Goal: Task Accomplishment & Management: Use online tool/utility

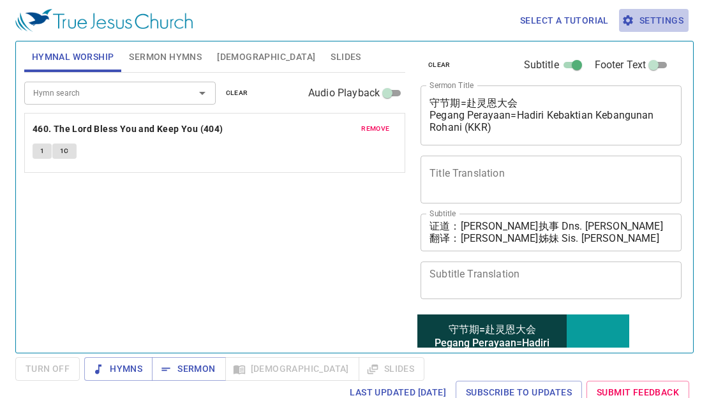
click at [643, 19] on span "Settings" at bounding box center [653, 21] width 59 height 16
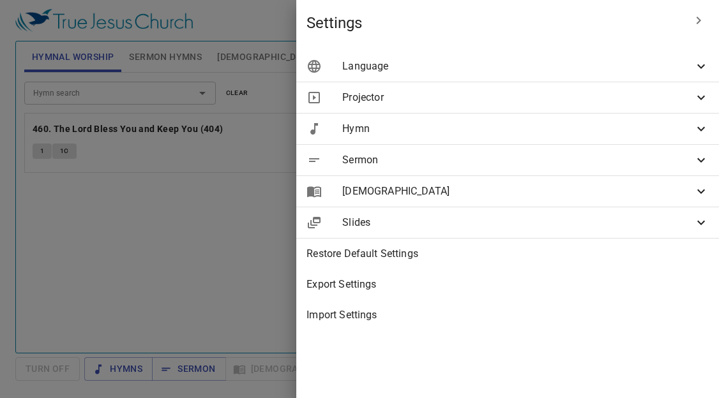
click at [433, 69] on span "Language" at bounding box center [517, 66] width 351 height 15
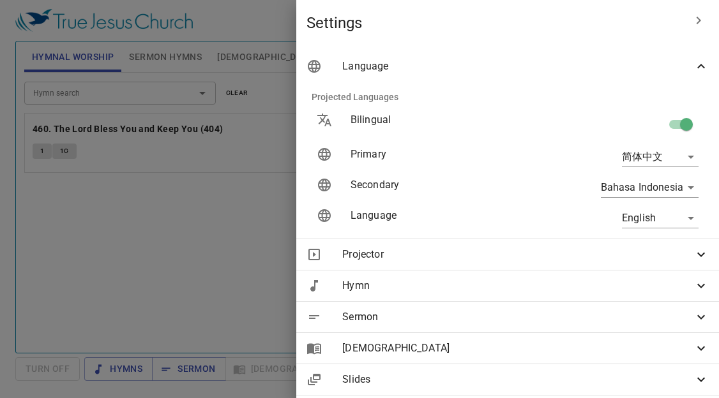
click at [428, 253] on span "Projector" at bounding box center [517, 254] width 351 height 15
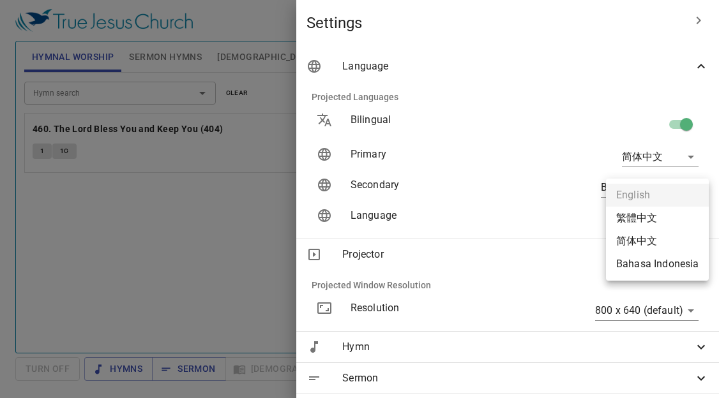
click at [620, 220] on body "Select a tutorial Settings Hymnal Worship Sermon Hymns Bible Slides Hymn search…" at bounding box center [359, 199] width 719 height 398
click at [625, 241] on li "简体中文" at bounding box center [657, 241] width 103 height 23
type input "zh-simple"
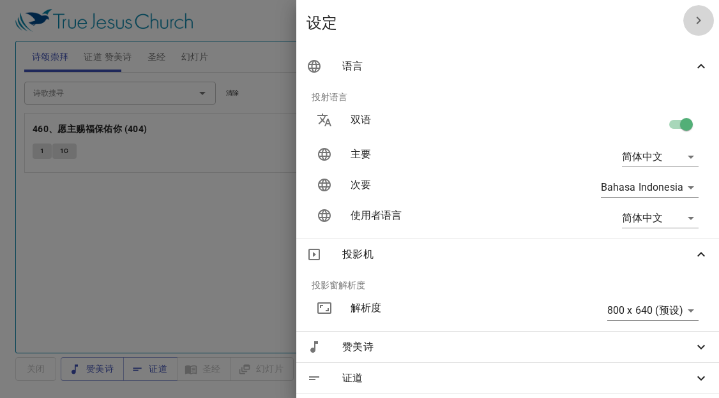
click at [690, 19] on icon "button" at bounding box center [697, 20] width 15 height 15
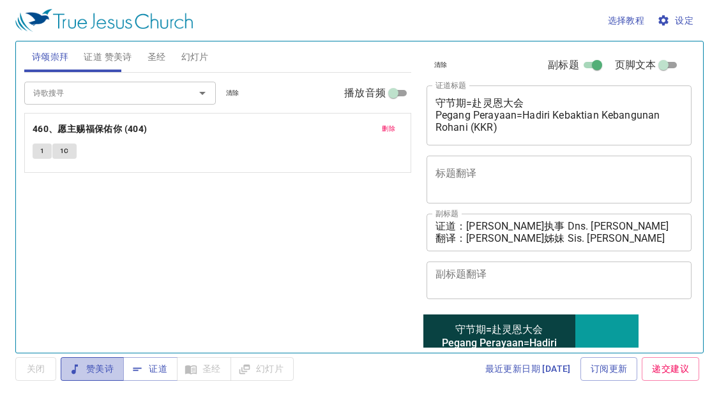
click at [86, 371] on span "赞美诗" at bounding box center [92, 369] width 43 height 16
click at [47, 260] on div "诗歌搜寻 诗歌搜寻 清除 播放音频 删除 460、愿主赐福保佑你 (404) 1 1C" at bounding box center [217, 207] width 387 height 269
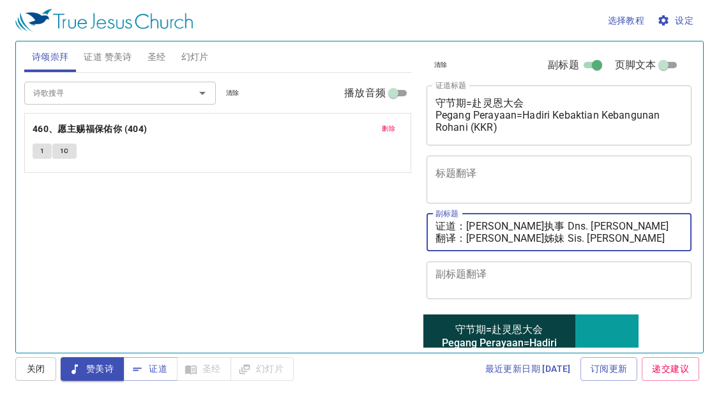
click at [616, 240] on textarea "证道：邓多加执事 Dns. Dorcas Tang 翻译：黄秀霞姊妹 Sis. Wong Siew Ha" at bounding box center [559, 232] width 248 height 24
click at [608, 227] on textarea "证道：邓多加执事 Dns. Dorcas Tang 翻译：" at bounding box center [559, 232] width 248 height 24
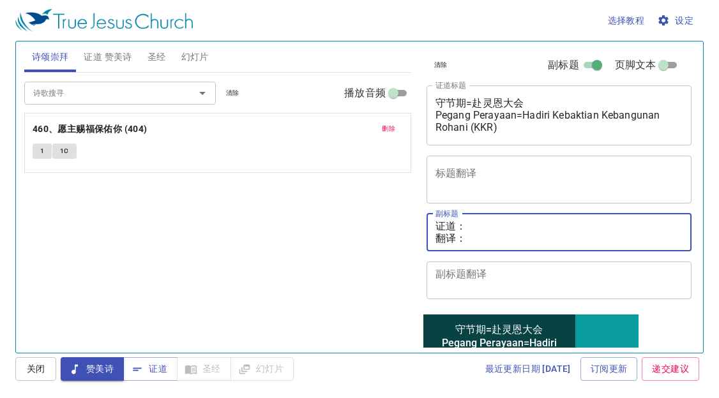
paste textarea "邓彩颜姊妹 Sis. Tang Choi Ngan"
click at [475, 243] on textarea "证道：邓彩颜姊妹 Sis. Tang Choi Ngan 翻译：" at bounding box center [559, 232] width 248 height 24
paste textarea "邓伊利莎白执事 Dns. Elizabeth Tang"
type textarea "证道：邓彩颜姊妹 Sis. Tang Choi Ngan 翻译：邓伊利莎白执事 Dns. Elizabeth Tang"
click at [623, 136] on div "守节期=赴灵恩大会 Pegang Perayaan=Hadiri Kebaktian Kebangunan Rohani (KKR) x 证道标题" at bounding box center [558, 116] width 265 height 60
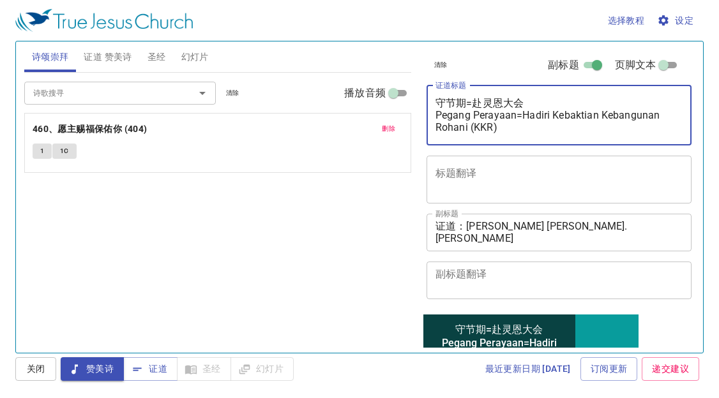
click at [497, 129] on textarea "守节期=赴灵恩大会 Pegang Perayaan=Hadiri Kebaktian Kebangunan Rohani (KKR)" at bounding box center [559, 115] width 248 height 36
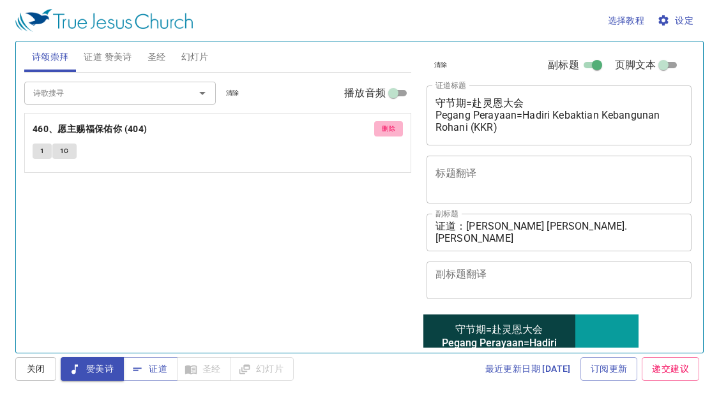
click at [382, 123] on button "删除" at bounding box center [388, 128] width 29 height 15
click at [156, 89] on input "诗歌搜寻" at bounding box center [101, 93] width 146 height 15
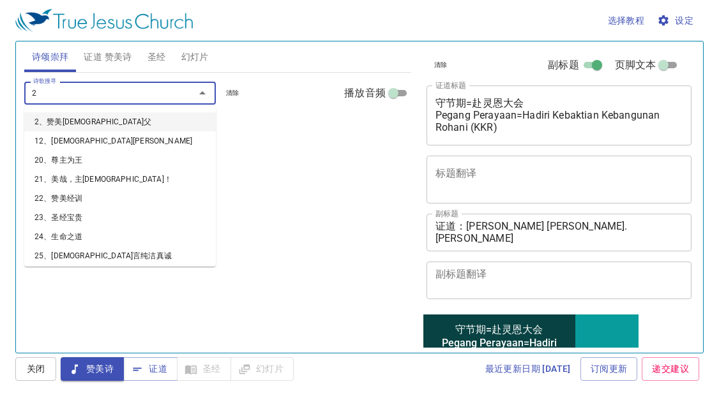
type input "21"
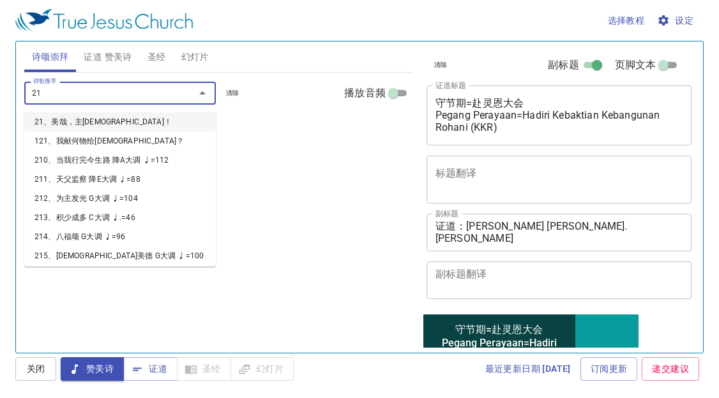
click at [135, 117] on li "21、美哉，主耶稣！" at bounding box center [119, 121] width 191 height 19
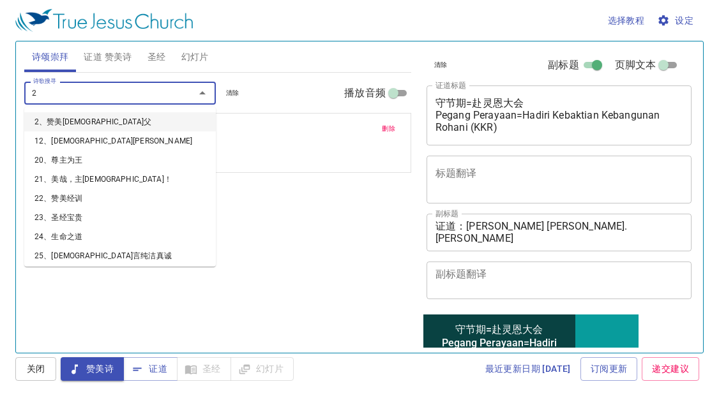
type input "24"
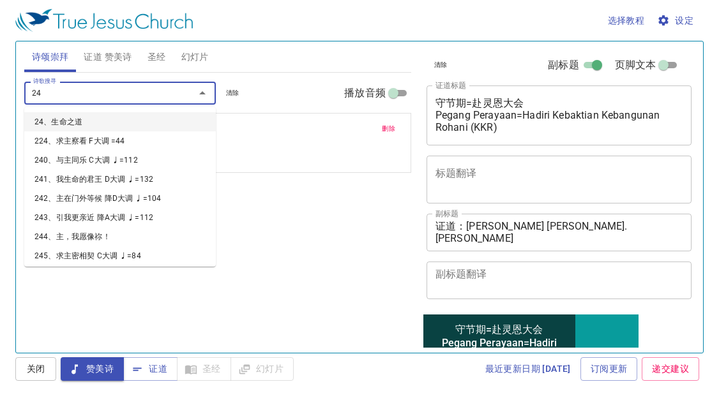
click at [86, 117] on li "24、生命之道" at bounding box center [119, 121] width 191 height 19
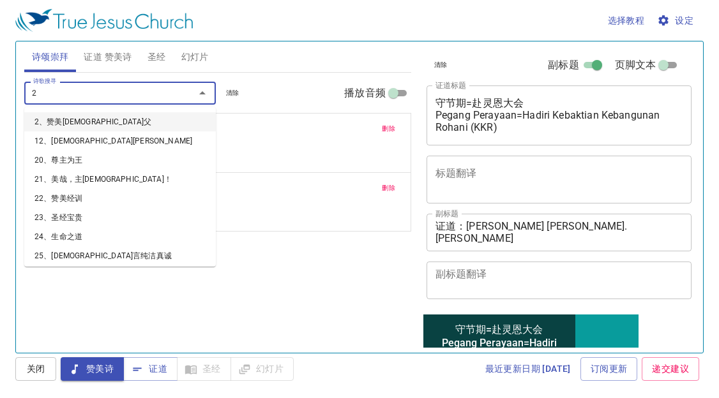
type input "27"
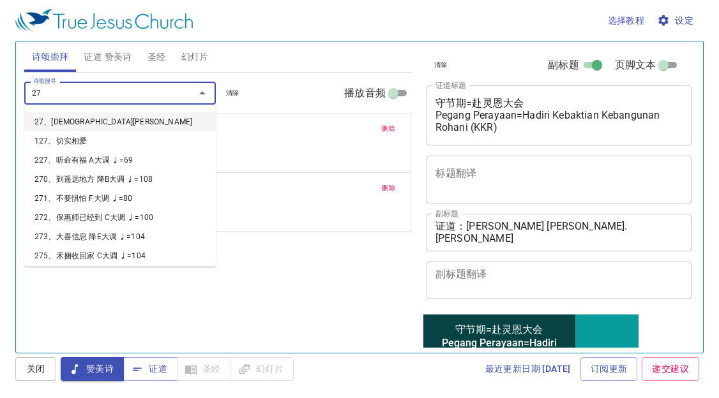
click at [92, 124] on li "27、耶稣爱我" at bounding box center [119, 121] width 191 height 19
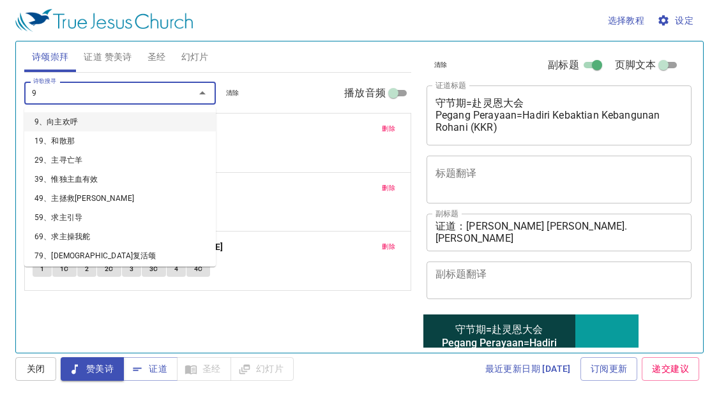
type input "90"
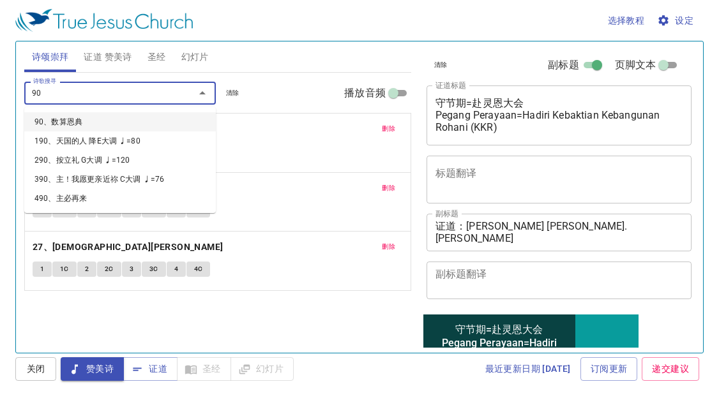
click at [126, 116] on li "90、数算恩典" at bounding box center [119, 121] width 191 height 19
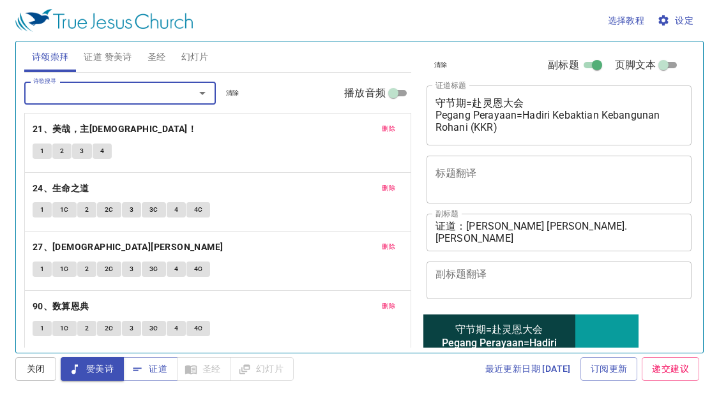
scroll to position [3, 0]
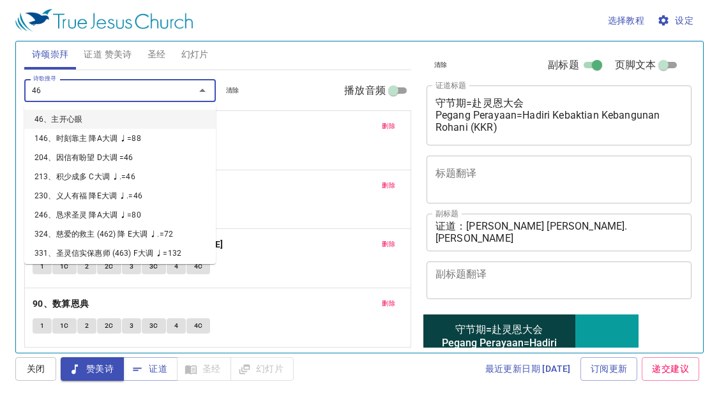
type input "460"
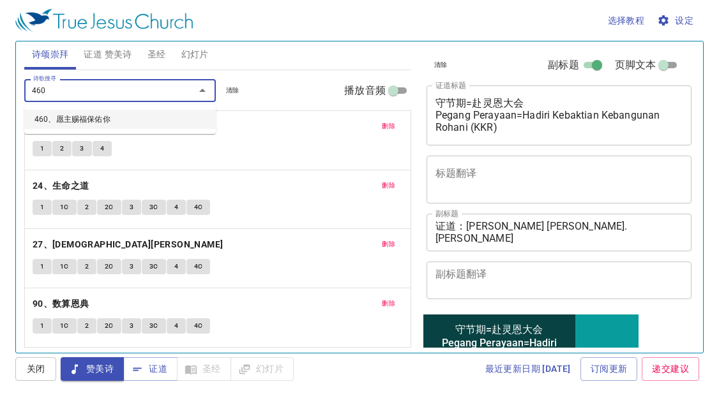
click at [160, 116] on li "460、愿主赐福保佑你" at bounding box center [119, 119] width 191 height 19
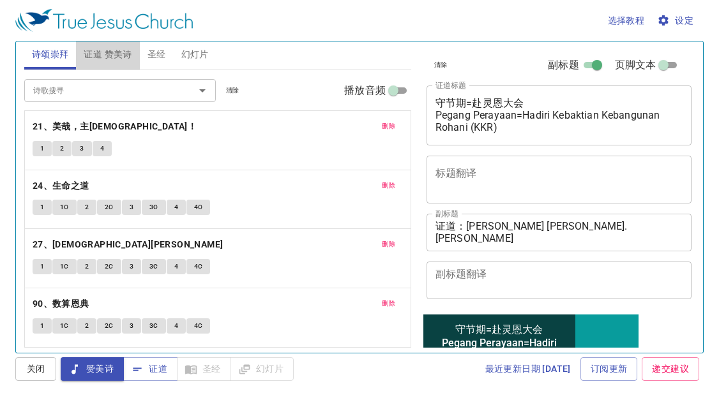
click at [119, 50] on span "证道 赞美诗" at bounding box center [108, 55] width 48 height 16
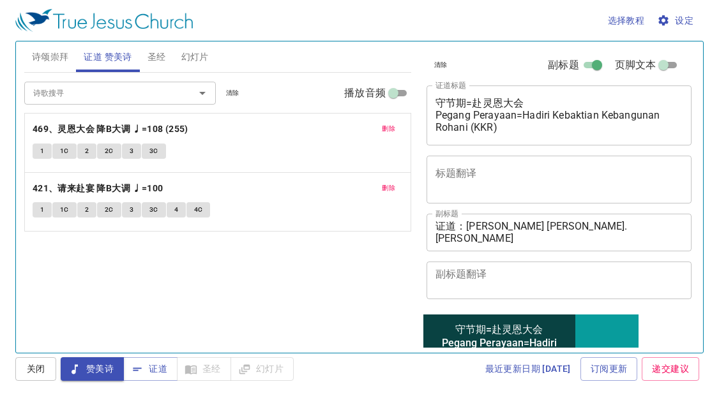
scroll to position [0, 0]
click at [386, 125] on span "删除" at bounding box center [388, 128] width 13 height 11
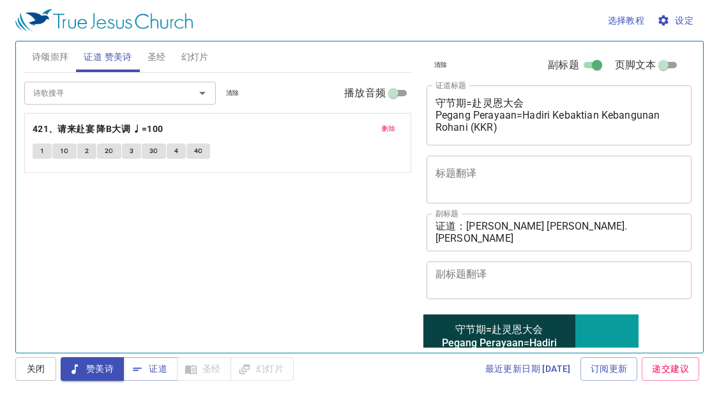
click at [386, 125] on span "删除" at bounding box center [388, 128] width 13 height 11
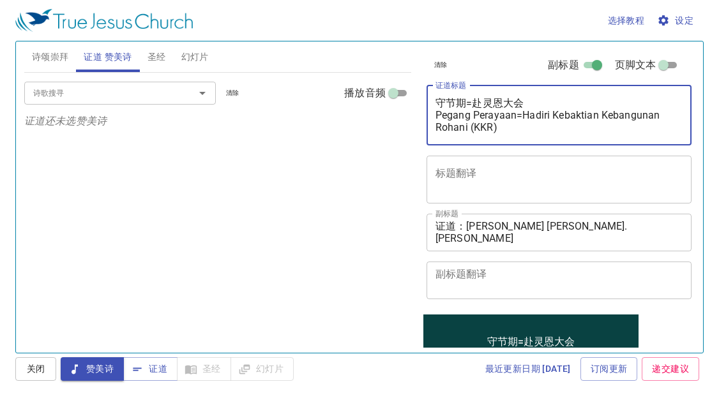
click at [502, 131] on textarea "守节期=赴灵恩大会 Pegang Perayaan=Hadiri Kebaktian Kebangunan Rohani (KKR)" at bounding box center [559, 115] width 248 height 36
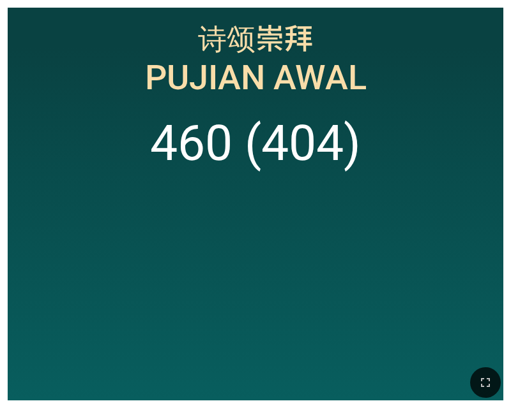
drag, startPoint x: 209, startPoint y: 201, endPoint x: 211, endPoint y: 209, distance: 8.5
click at [211, 209] on ol "460 (404)" at bounding box center [255, 249] width 479 height 269
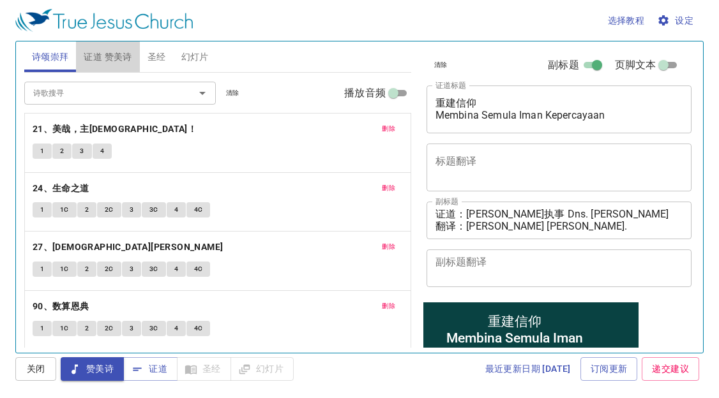
click at [99, 46] on button "证道 赞美诗" at bounding box center [107, 56] width 63 height 31
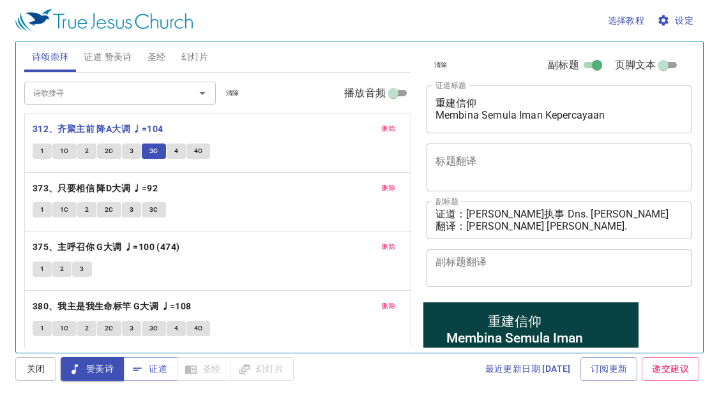
click at [177, 154] on button "4" at bounding box center [176, 151] width 19 height 15
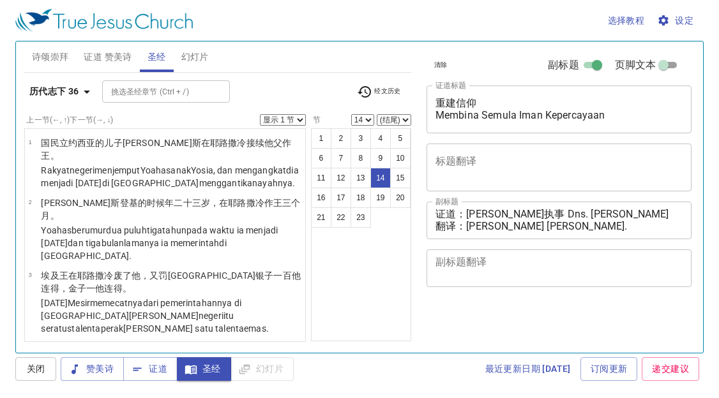
select select "14"
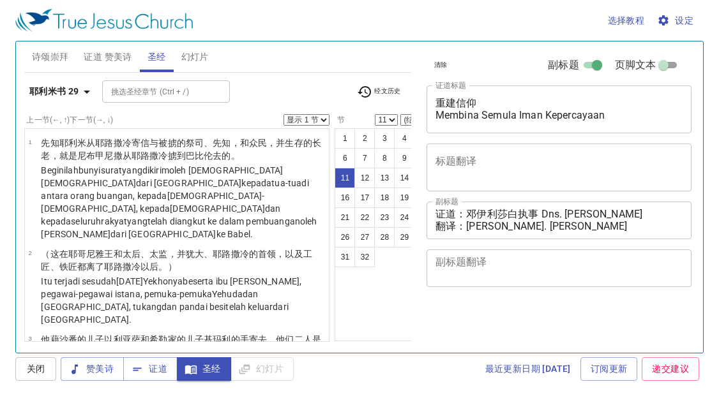
select select "11"
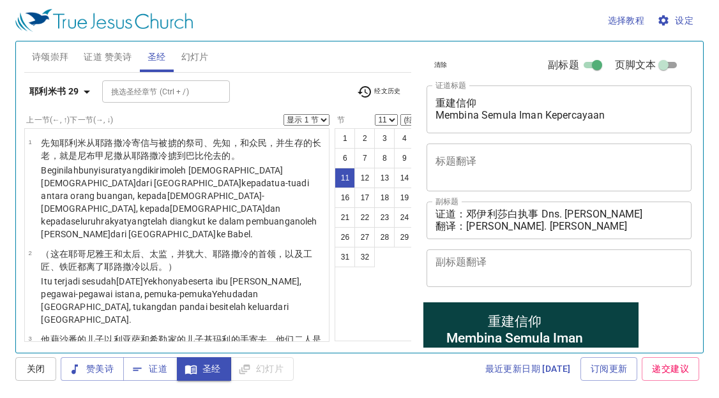
scroll to position [761, 0]
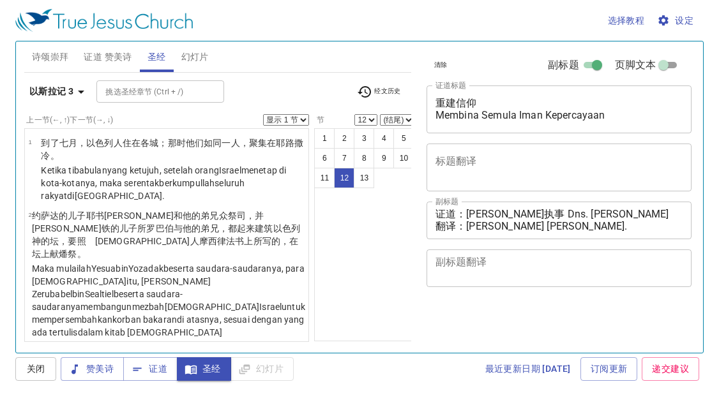
select select "12"
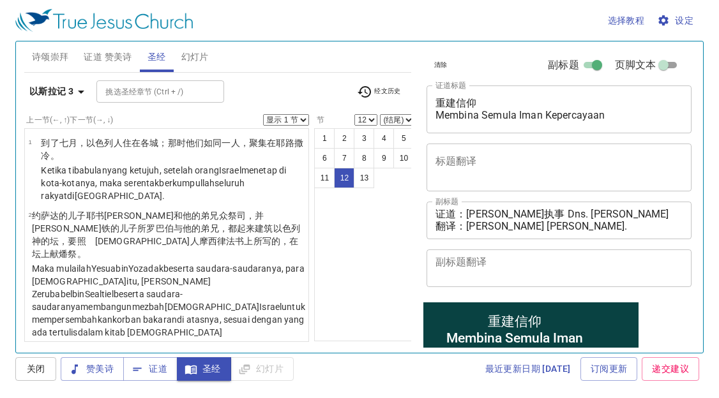
scroll to position [1074, 0]
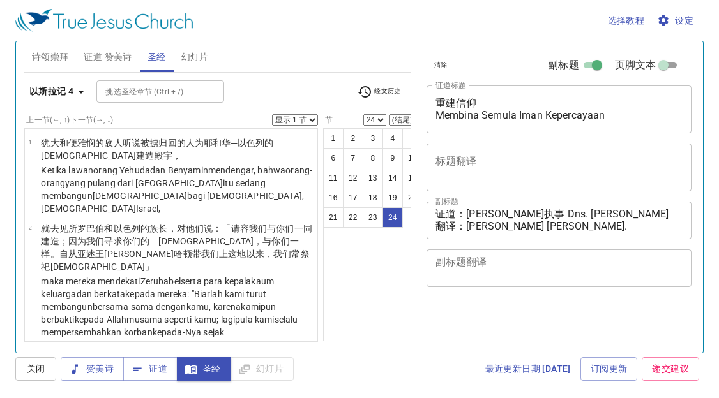
select select "24"
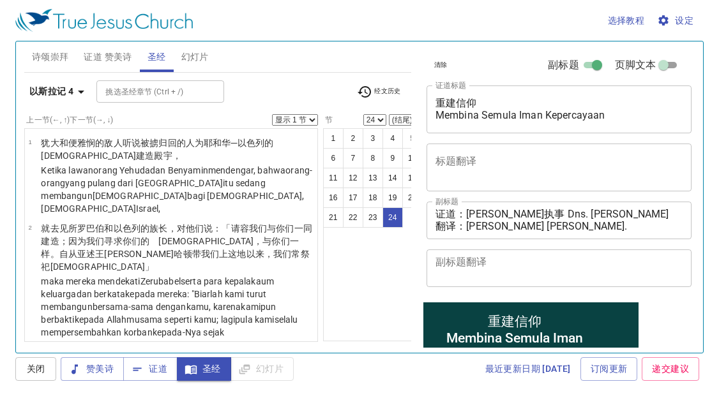
scroll to position [1812, 0]
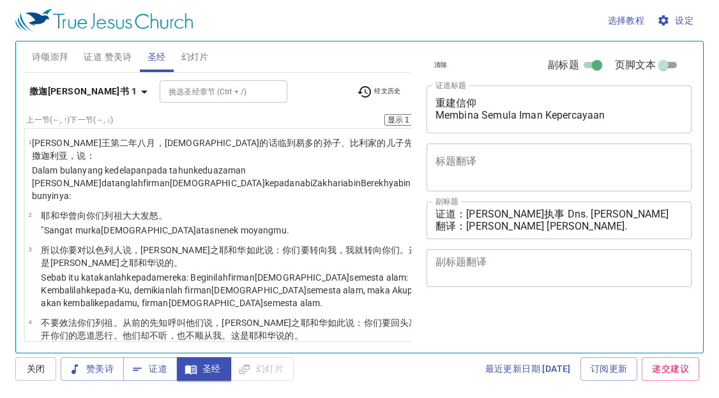
select select "14"
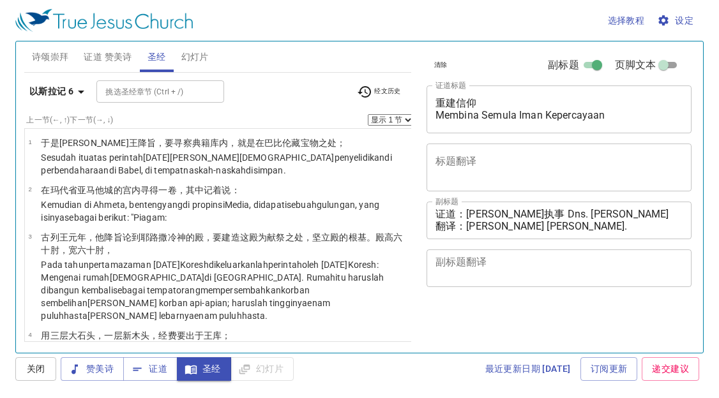
select select "14"
select select "16"
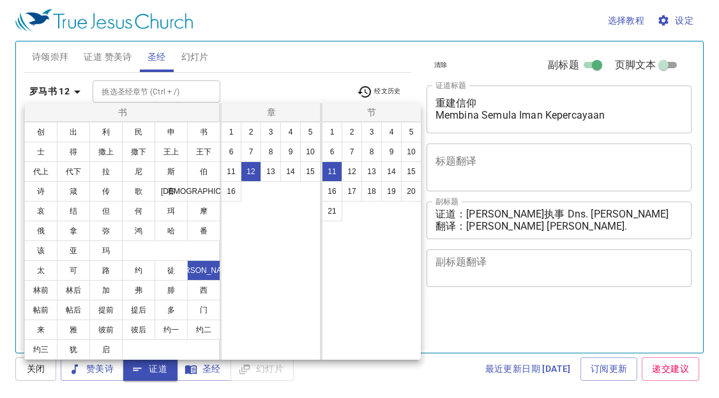
select select "11"
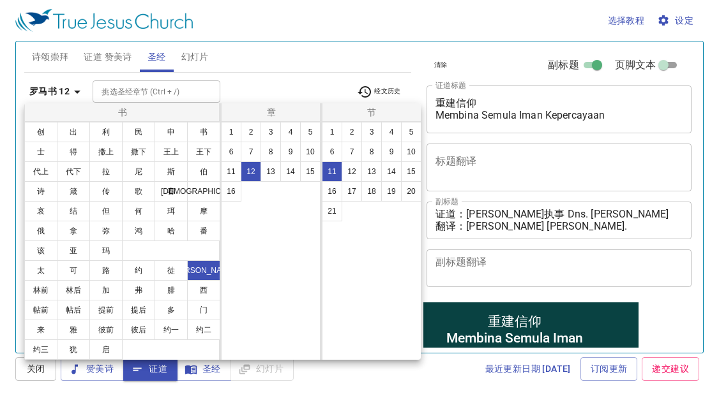
scroll to position [676, 0]
